Goal: Find specific page/section

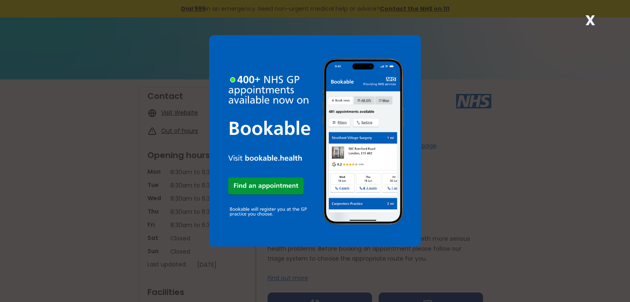
click at [590, 20] on strong "X" at bounding box center [590, 20] width 10 height 20
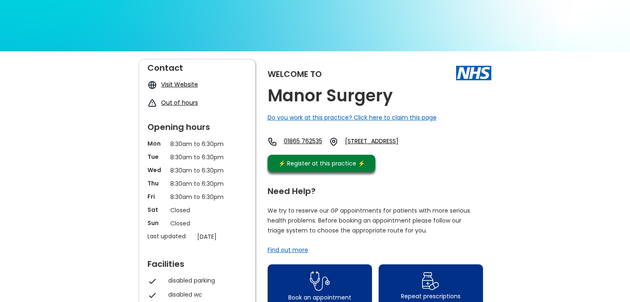
scroll to position [21, 0]
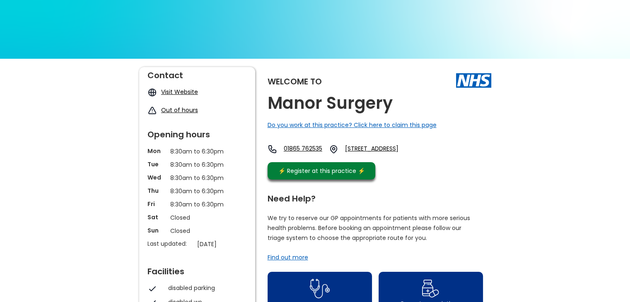
click at [167, 91] on link "Visit Website" at bounding box center [179, 92] width 37 height 8
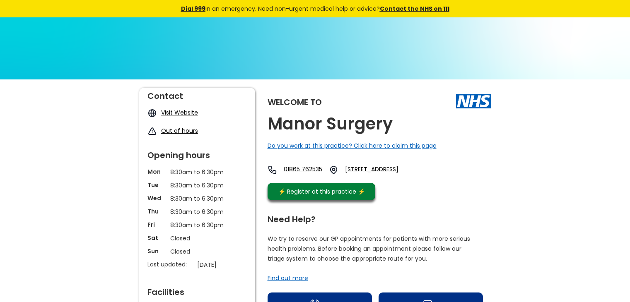
scroll to position [25, 0]
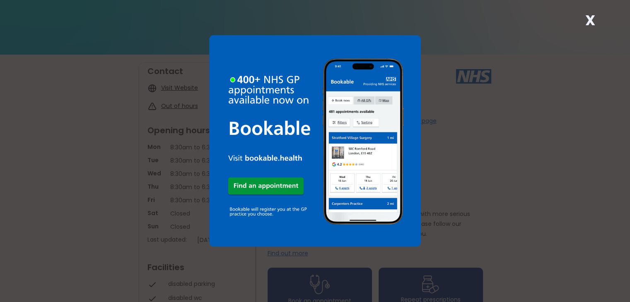
click at [590, 15] on strong "X" at bounding box center [590, 20] width 10 height 20
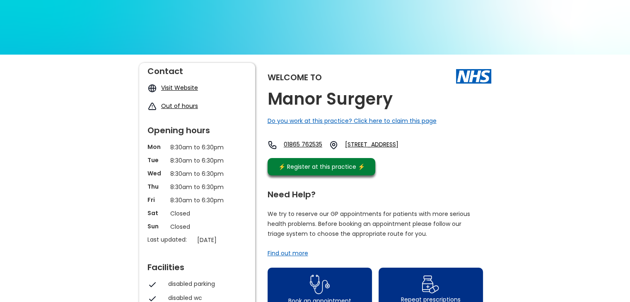
click at [409, 143] on link "[STREET_ADDRESS]" at bounding box center [383, 145] width 77 height 10
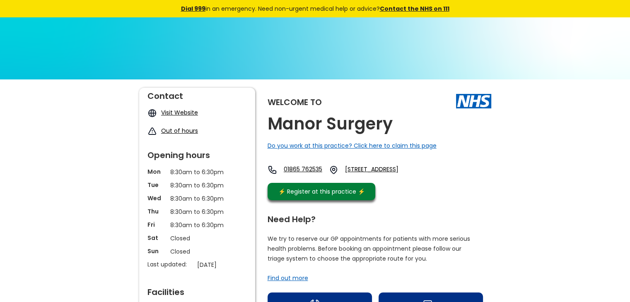
scroll to position [0, 0]
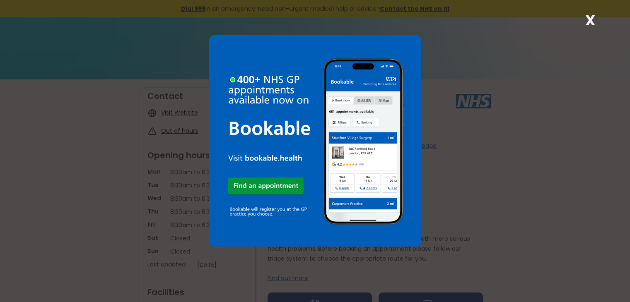
click at [591, 19] on strong "X" at bounding box center [590, 20] width 10 height 20
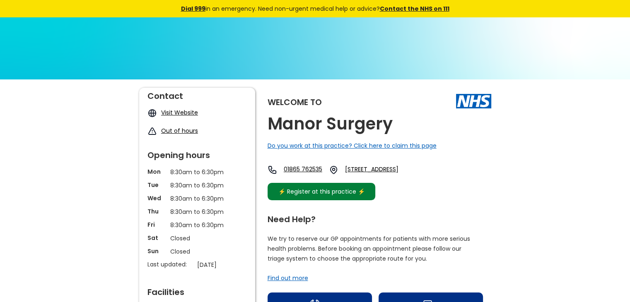
click at [340, 194] on div "⚡️ Register at this practice ⚡️" at bounding box center [321, 191] width 95 height 9
